Goal: Check status: Check status

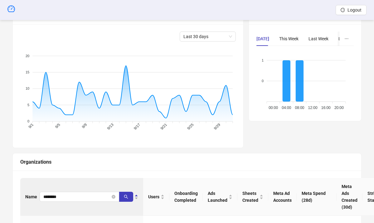
click at [114, 196] on icon "close-circle" at bounding box center [114, 197] width 4 height 4
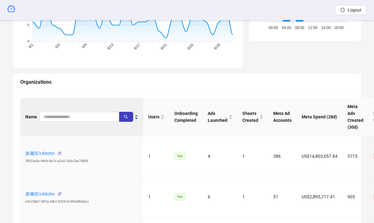
scroll to position [176, 0]
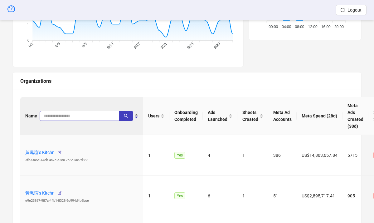
click at [59, 117] on input "search" at bounding box center [76, 115] width 67 height 7
type input "**********"
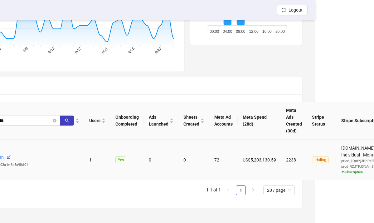
scroll to position [171, 0]
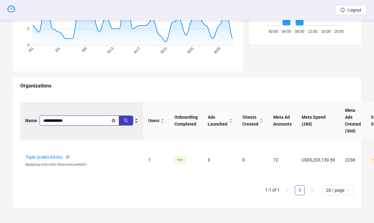
click at [112, 121] on icon "close-circle" at bounding box center [114, 120] width 4 height 4
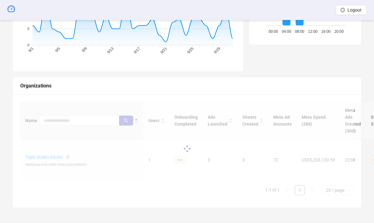
click at [58, 121] on div at bounding box center [186, 148] width 333 height 93
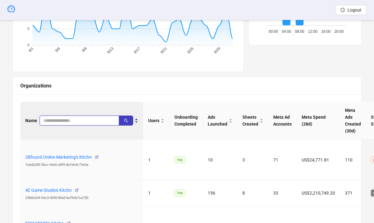
click at [49, 122] on input "search" at bounding box center [76, 120] width 67 height 7
paste input "**********"
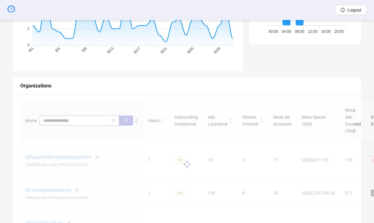
scroll to position [163, 0]
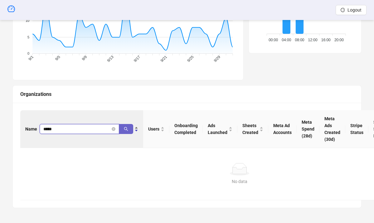
click at [128, 130] on button "button" at bounding box center [126, 129] width 14 height 10
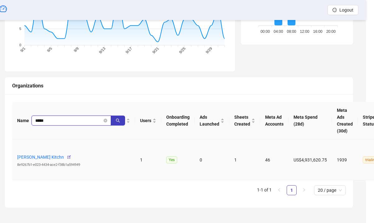
scroll to position [171, 0]
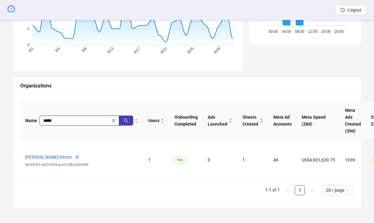
type input "*****"
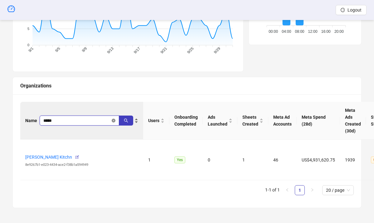
click at [113, 119] on icon "close-circle" at bounding box center [114, 120] width 4 height 4
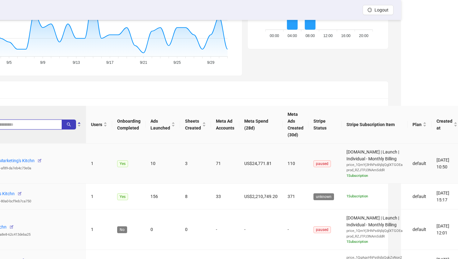
scroll to position [156, 57]
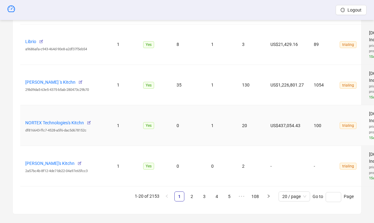
scroll to position [940, 0]
